Goal: Task Accomplishment & Management: Use online tool/utility

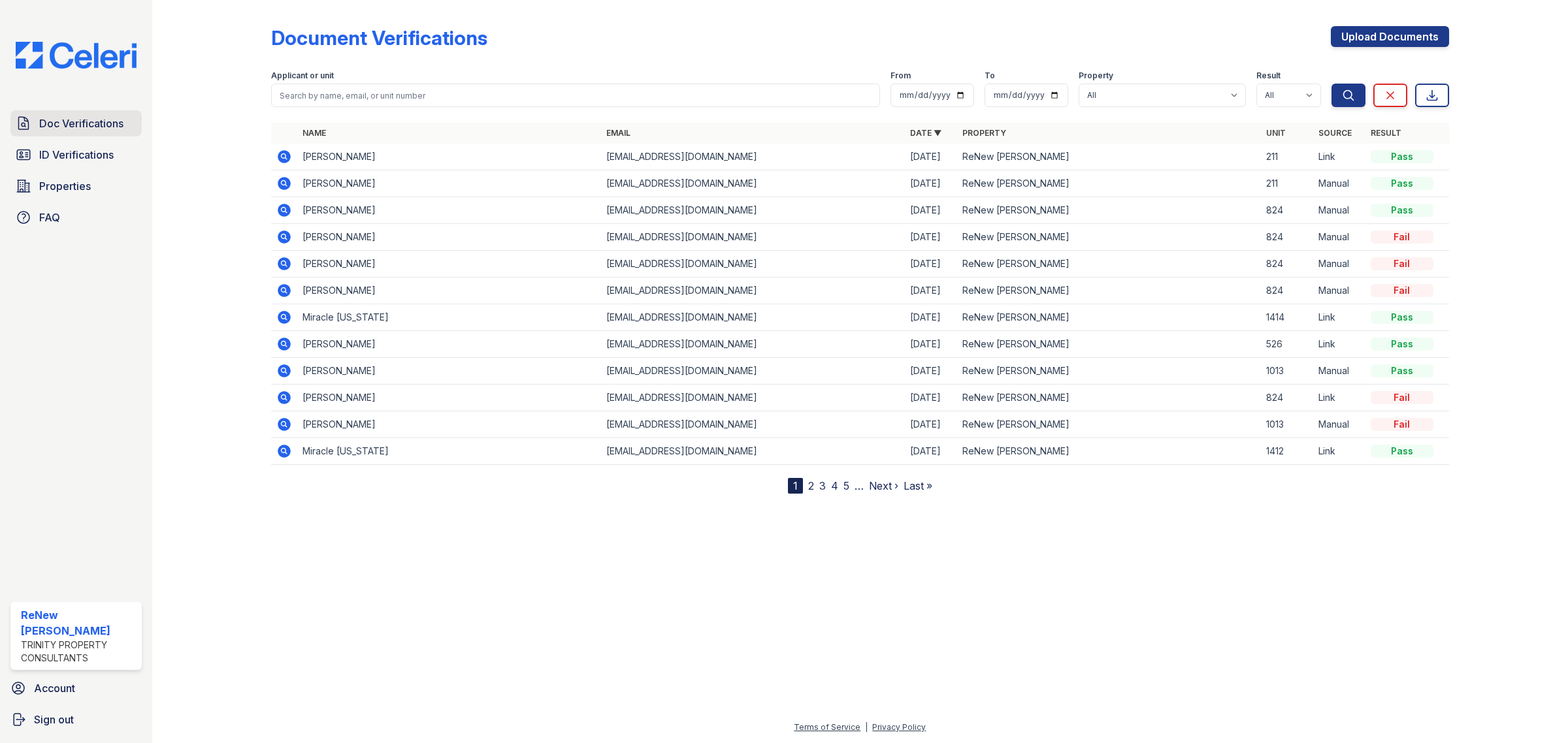
click at [71, 116] on span "Doc Verifications" at bounding box center [81, 124] width 85 height 16
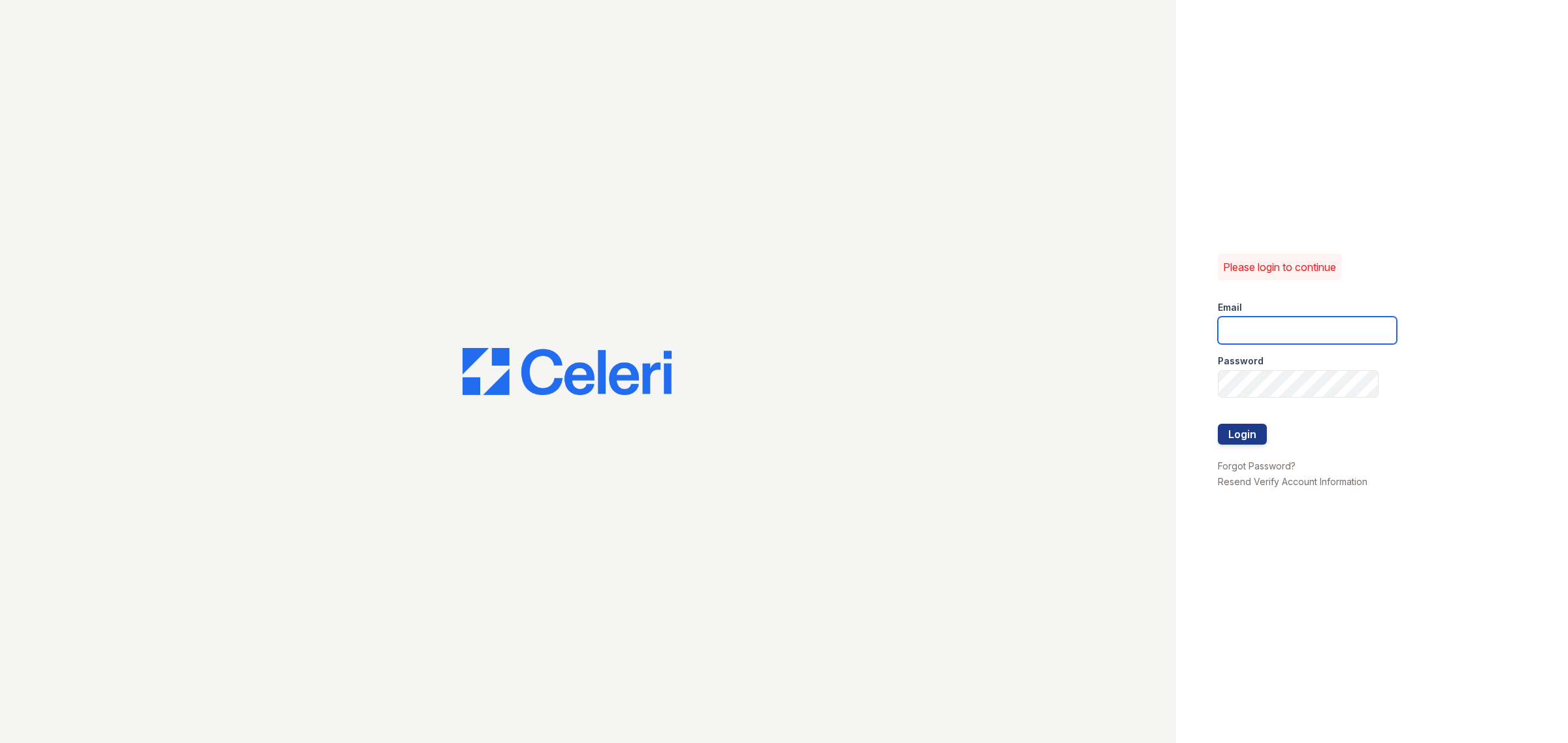
click at [1305, 330] on input "email" at bounding box center [1307, 330] width 179 height 27
type input "renewbrandon@trinity-pm.com"
click at [1192, 378] on div "Please login to continue Email renewbrandon@trinity-pm.com Password Login Forgo…" at bounding box center [1372, 372] width 392 height 743
click at [1264, 439] on button "Login" at bounding box center [1243, 434] width 49 height 21
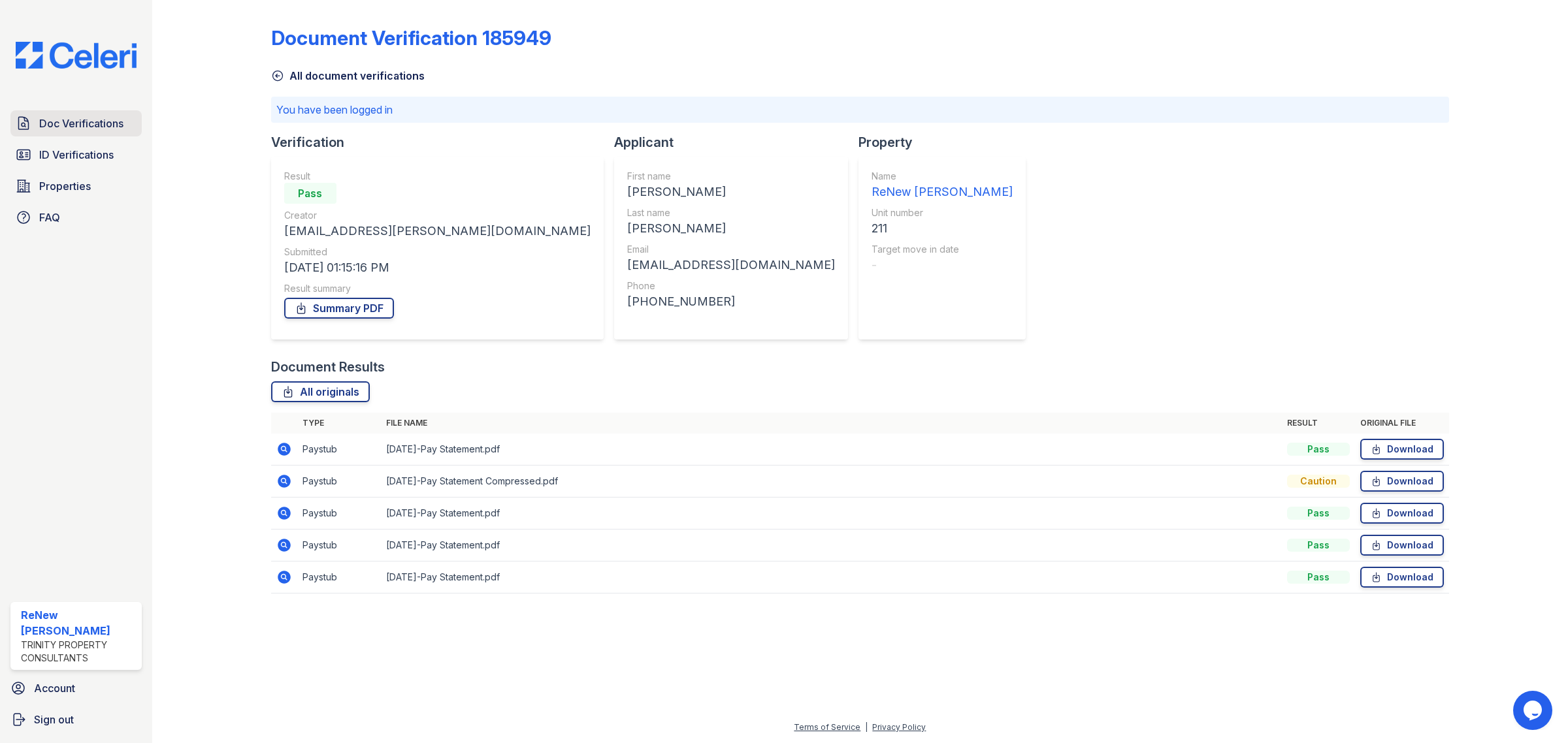
click at [69, 128] on span "Doc Verifications" at bounding box center [81, 124] width 85 height 16
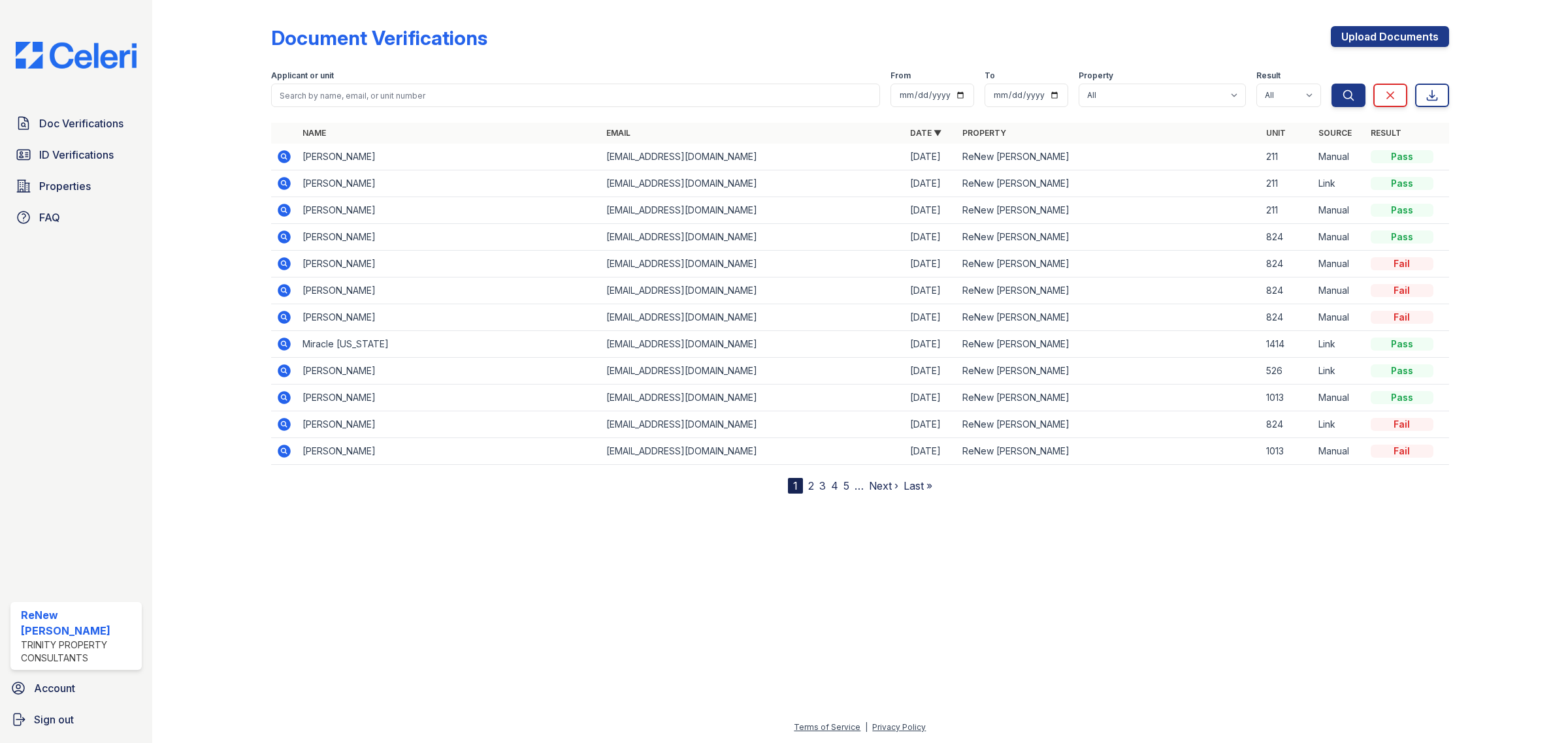
click at [281, 151] on icon at bounding box center [284, 157] width 16 height 16
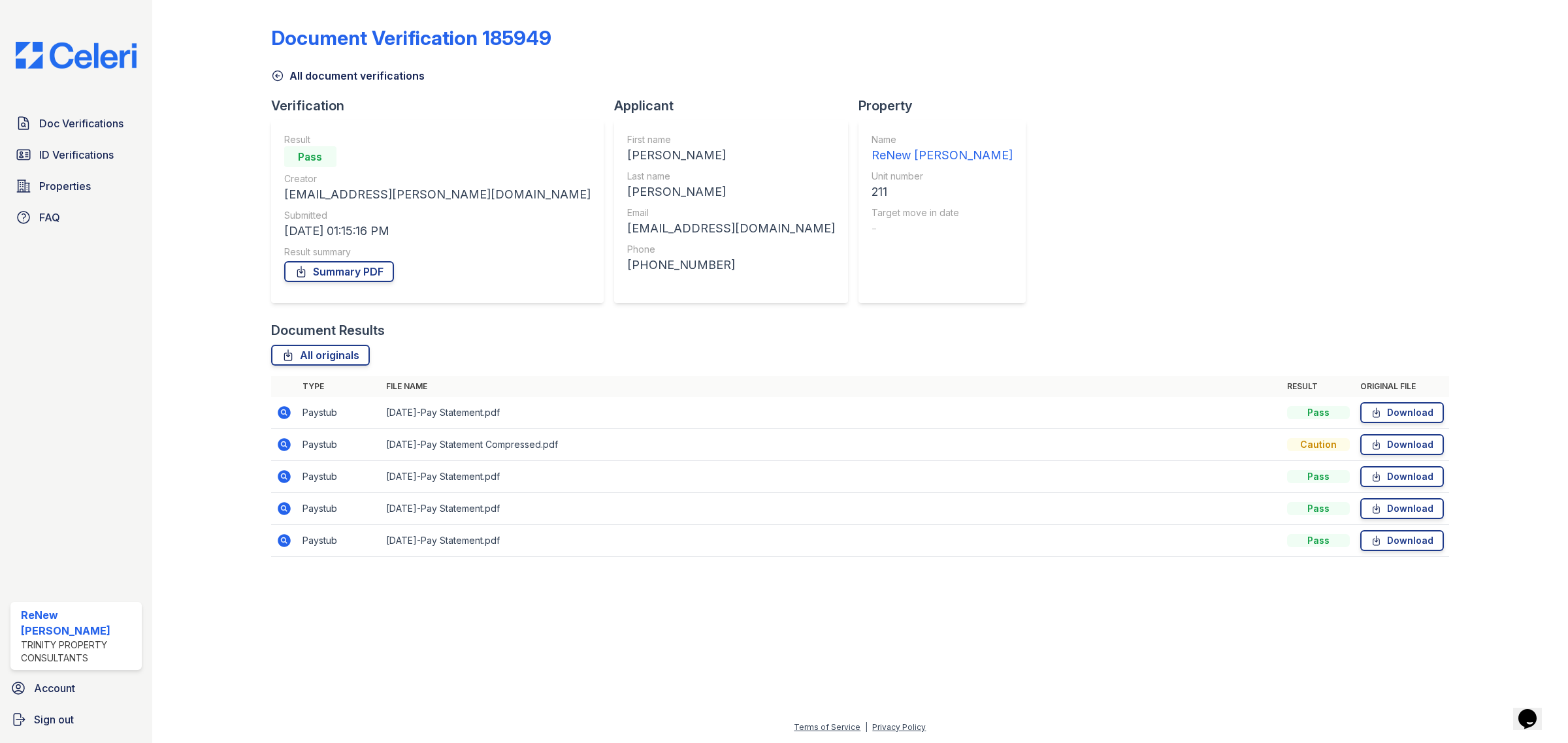
click at [277, 410] on icon at bounding box center [284, 412] width 16 height 16
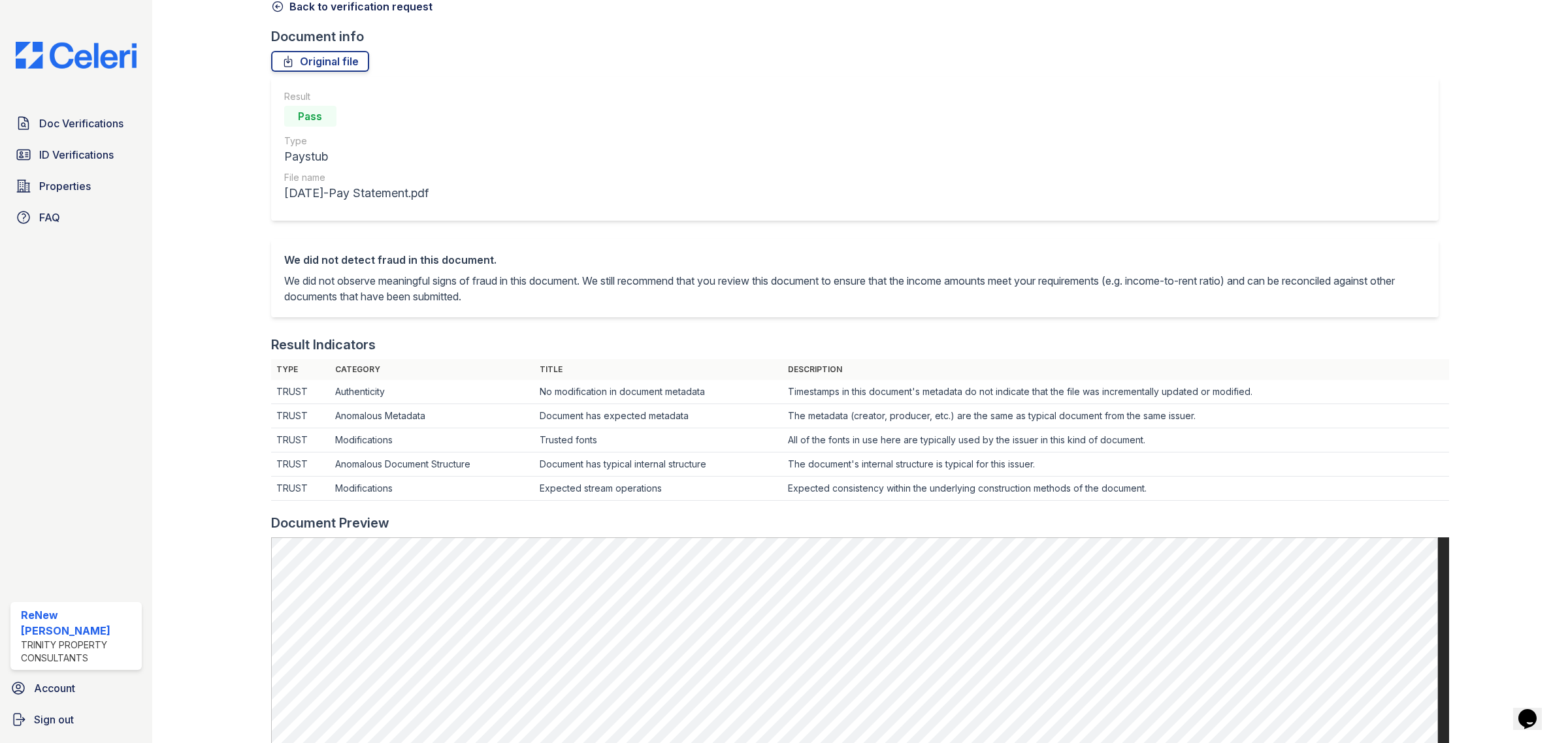
scroll to position [163, 0]
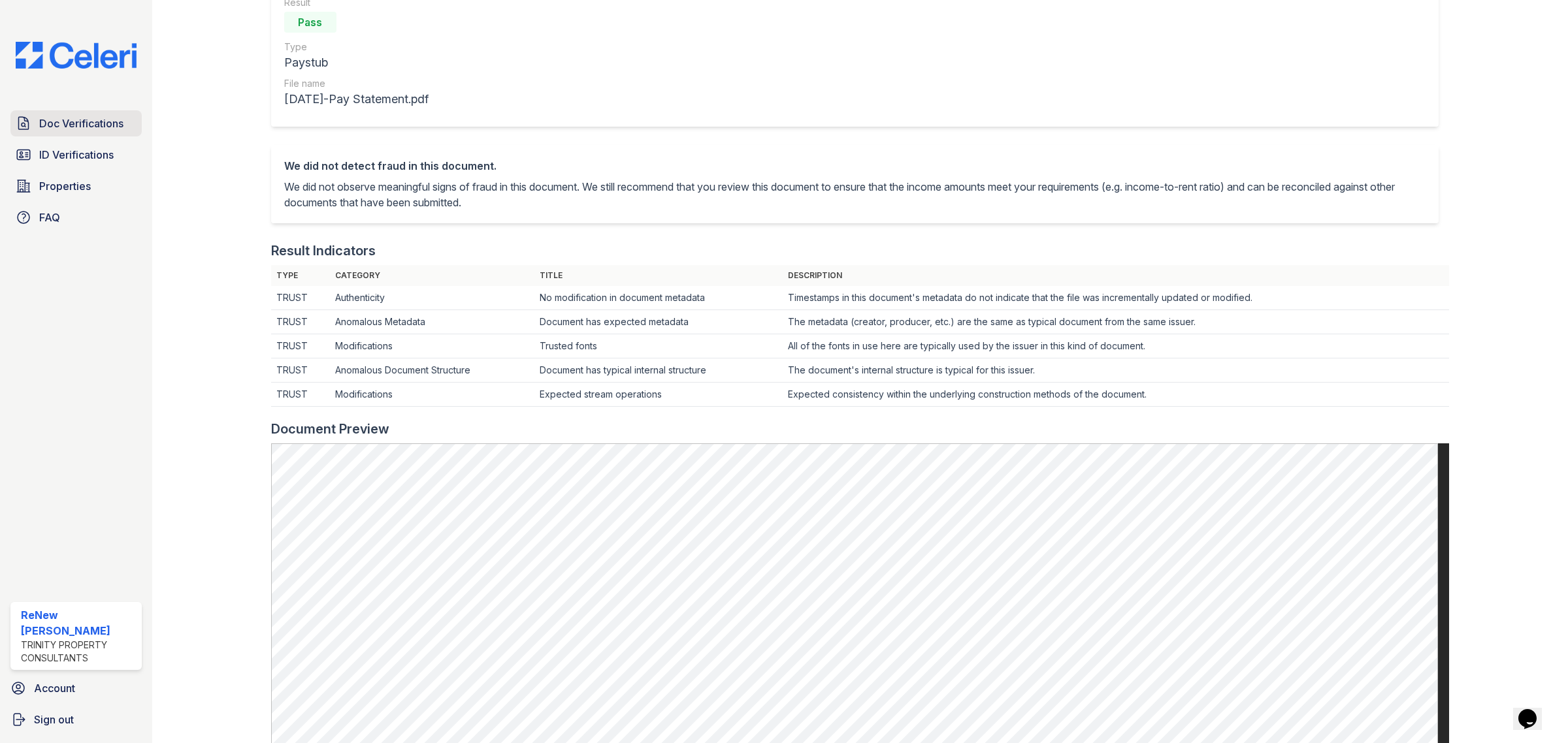
click at [102, 134] on link "Doc Verifications" at bounding box center [76, 124] width 131 height 26
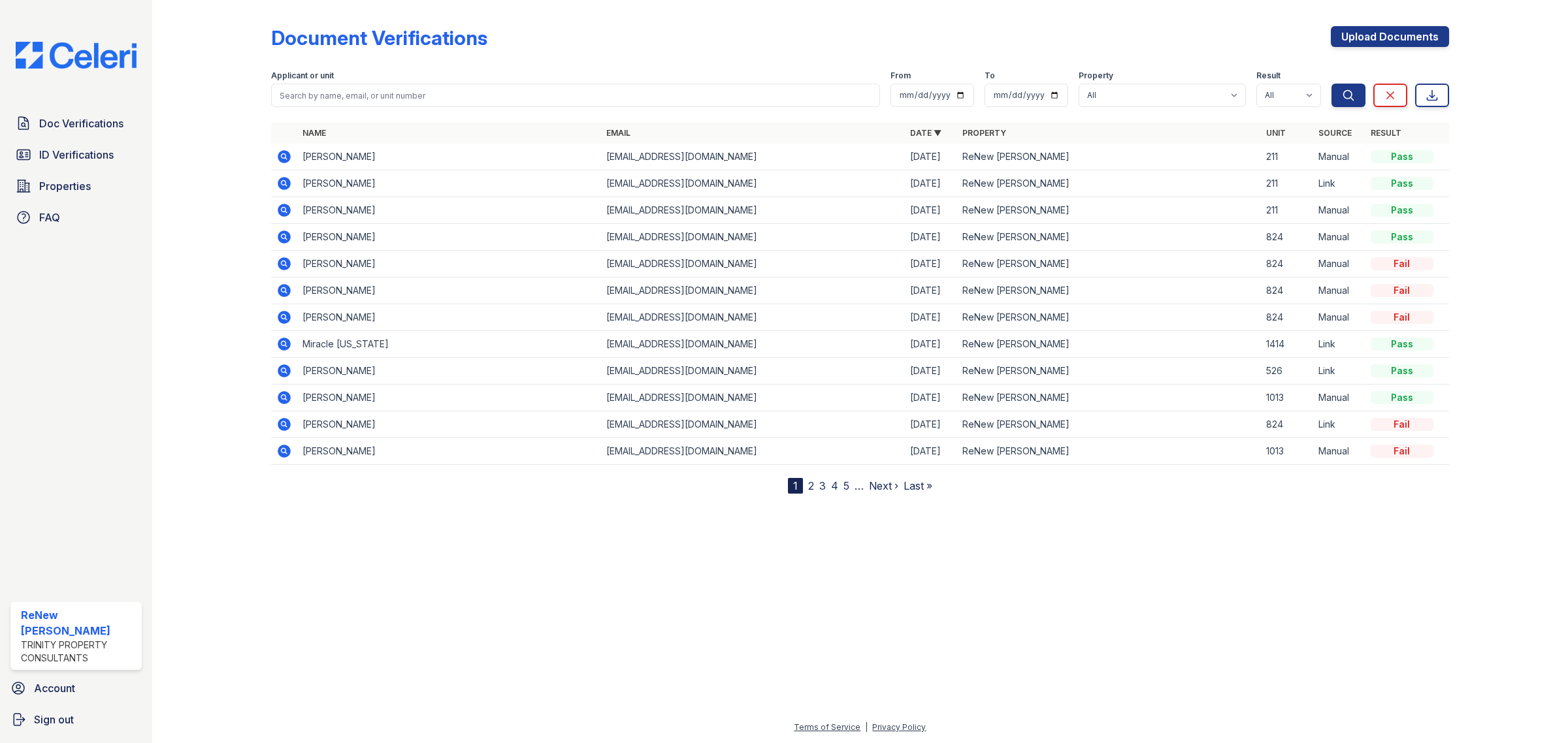
click at [282, 186] on icon at bounding box center [284, 183] width 13 height 13
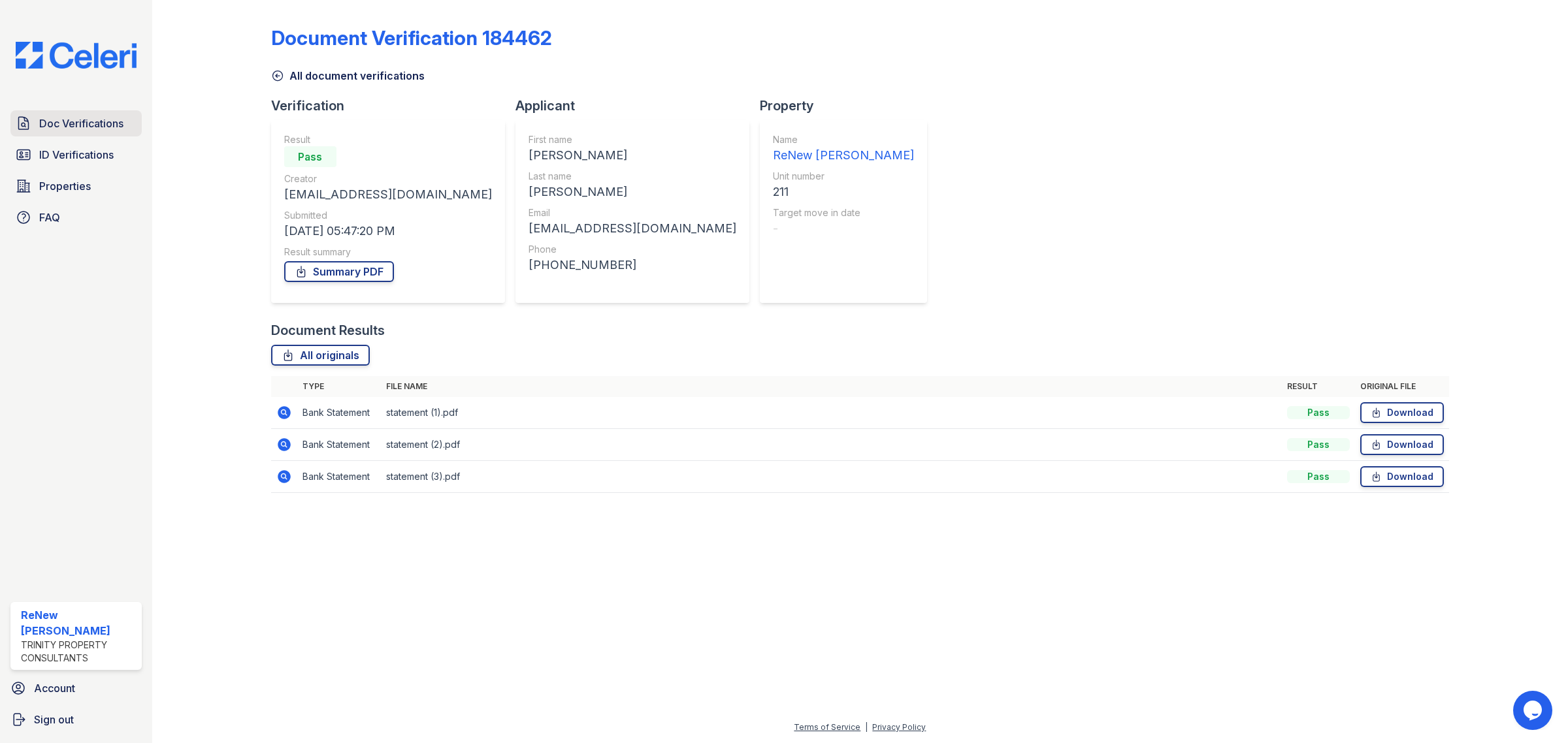
click at [63, 119] on span "Doc Verifications" at bounding box center [81, 124] width 85 height 16
